Goal: Navigation & Orientation: Find specific page/section

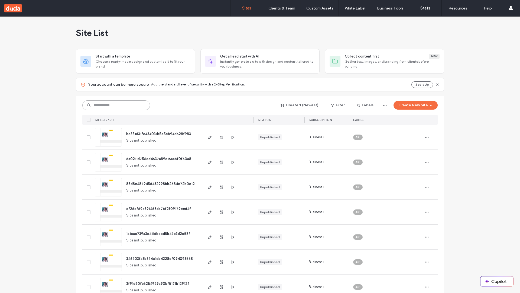
click at [116, 105] on input at bounding box center [116, 105] width 68 height 10
type input "**********"
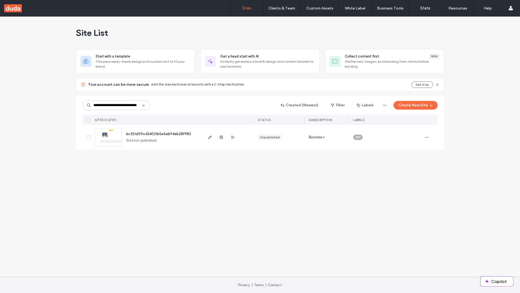
click at [159, 134] on span "bc351d31fc434031b5e5eb94d628f983" at bounding box center [158, 134] width 65 height 4
